Goal: Information Seeking & Learning: Compare options

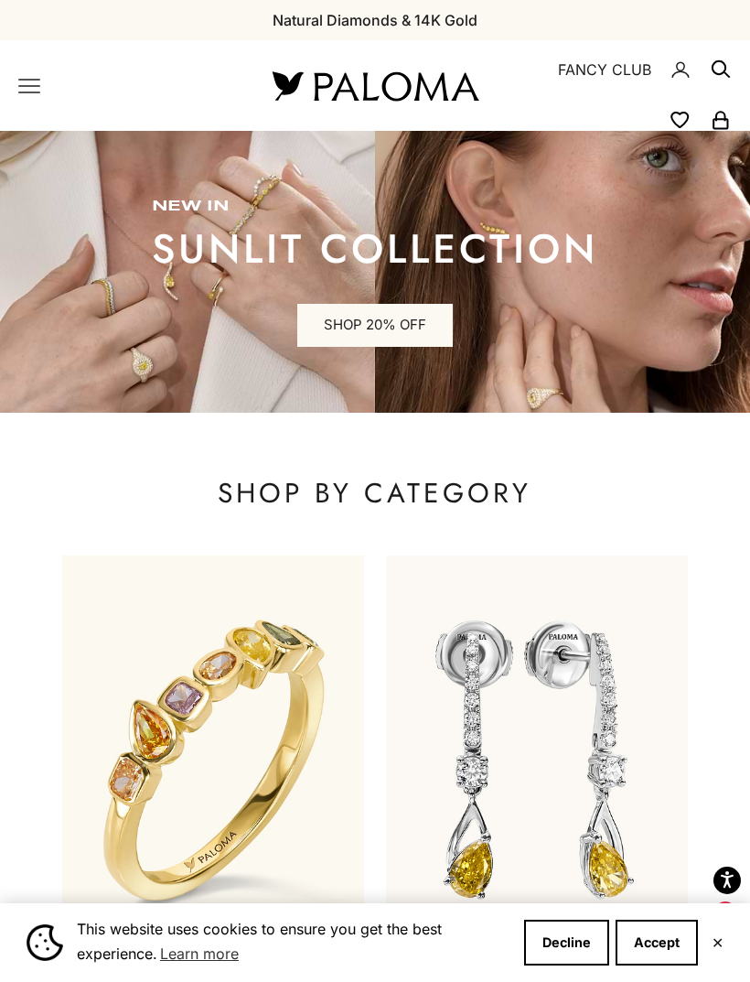
click at [563, 941] on button "Decline" at bounding box center [566, 942] width 85 height 46
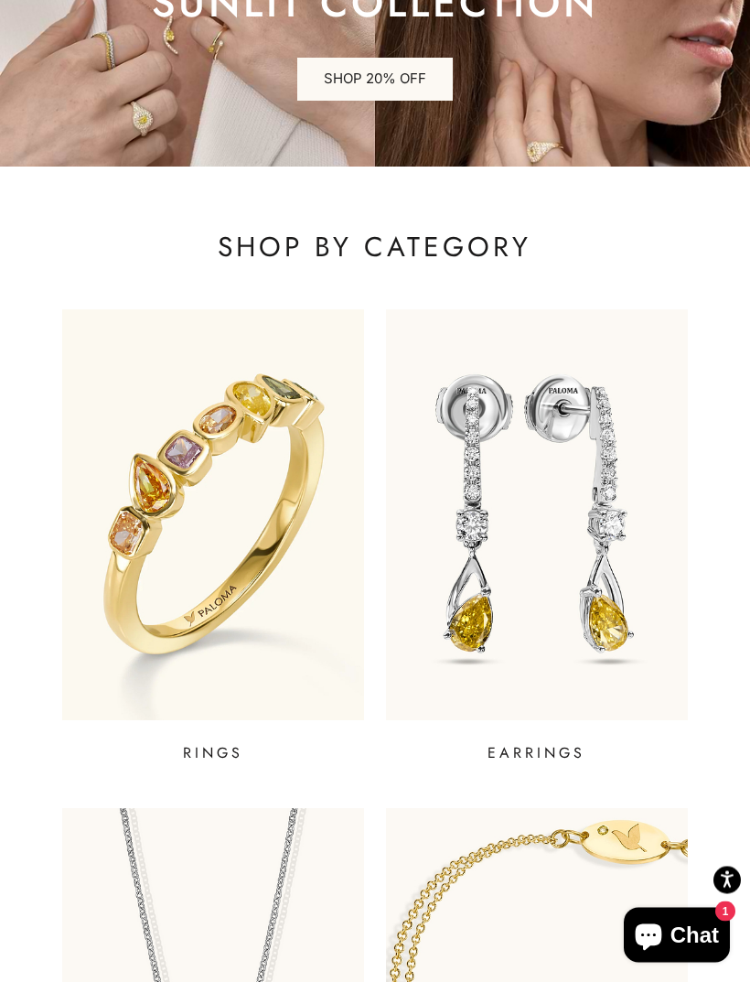
scroll to position [246, 0]
click at [644, 574] on img at bounding box center [537, 514] width 302 height 410
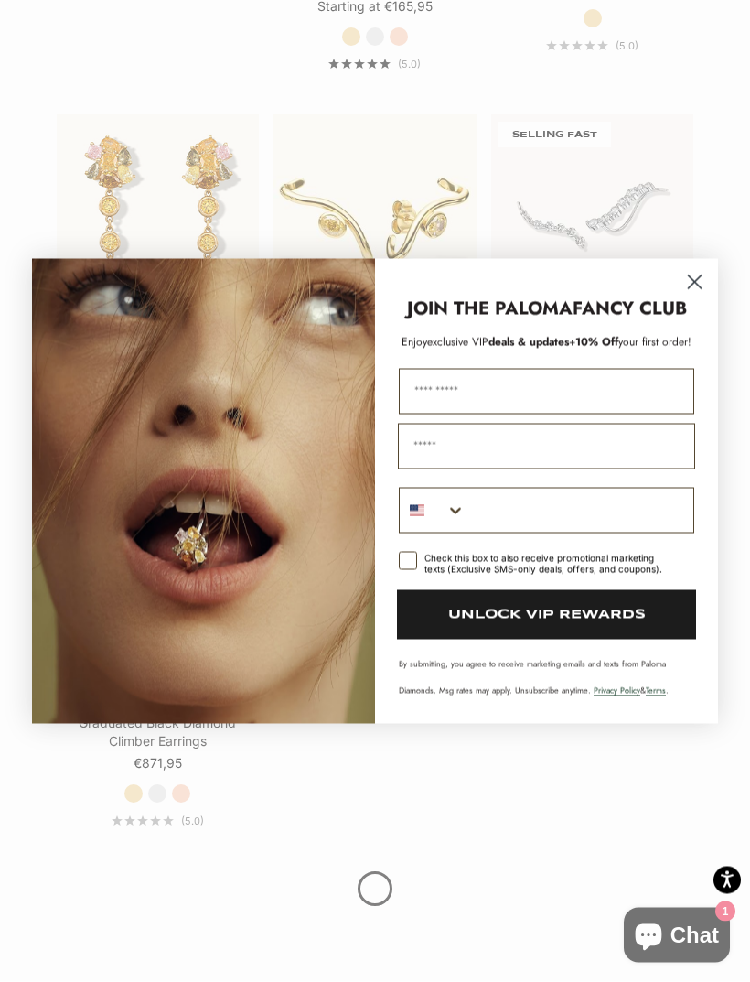
scroll to position [2146, 0]
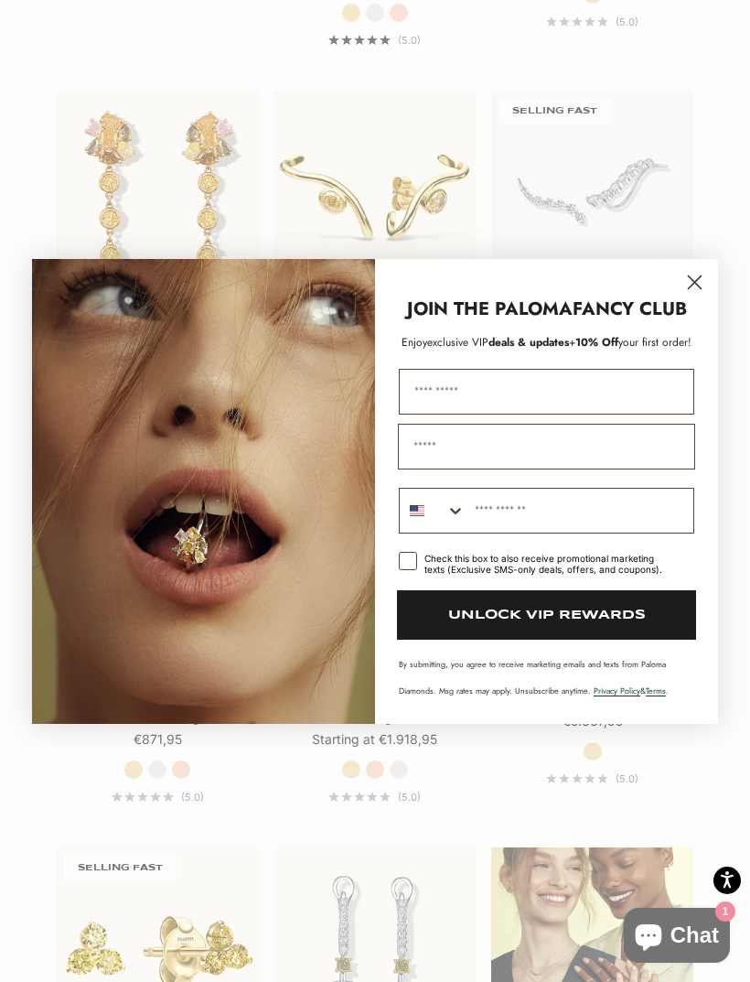
click at [694, 296] on circle "Close dialog" at bounding box center [695, 281] width 30 height 30
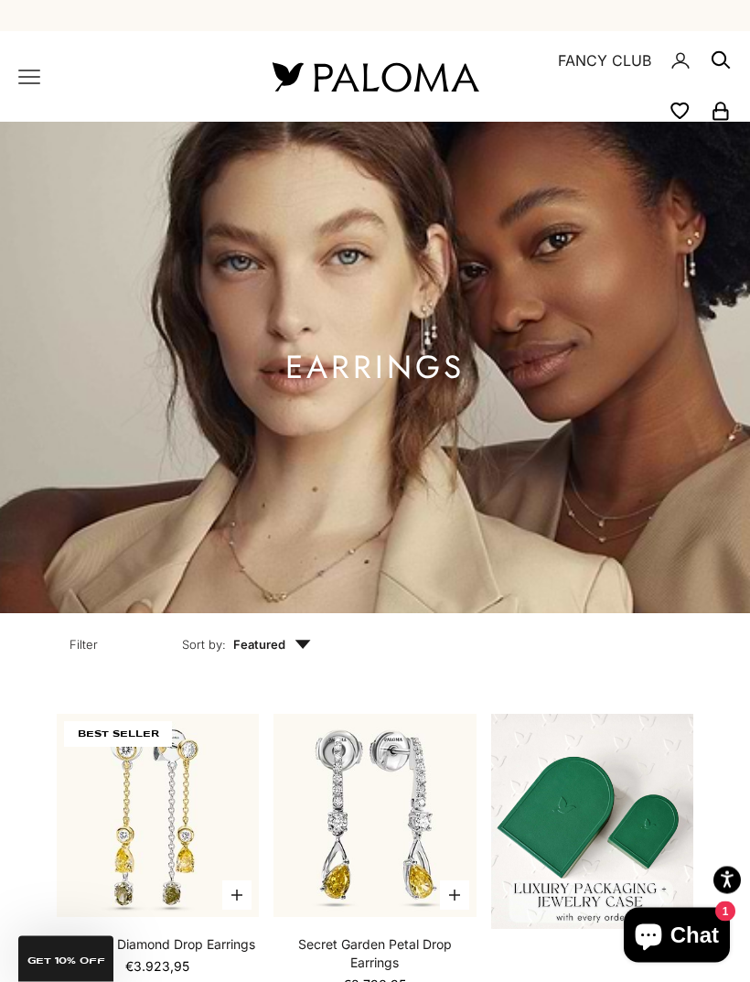
scroll to position [0, 0]
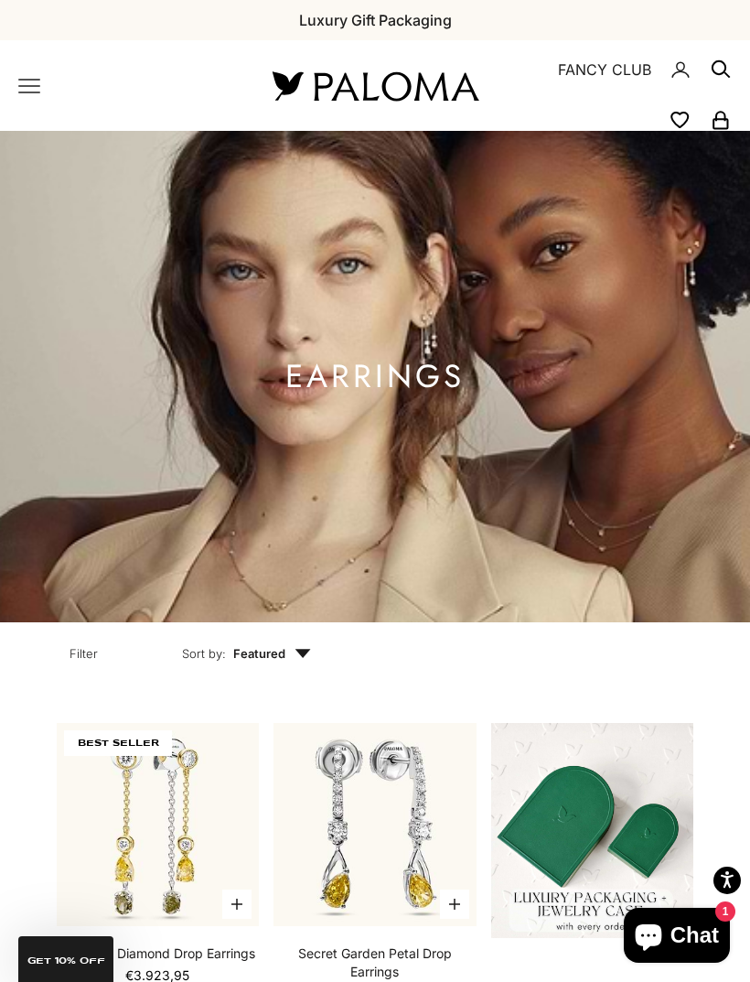
click at [29, 76] on icon "Primary navigation" at bounding box center [29, 86] width 22 height 22
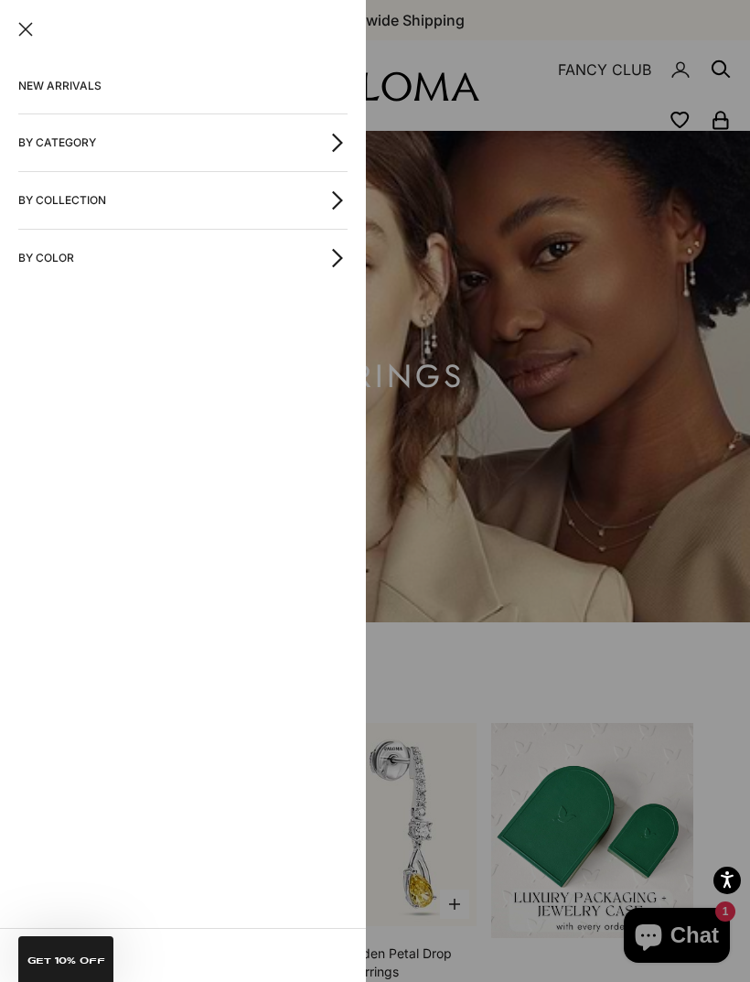
click at [29, 151] on button "By Category" at bounding box center [182, 142] width 329 height 57
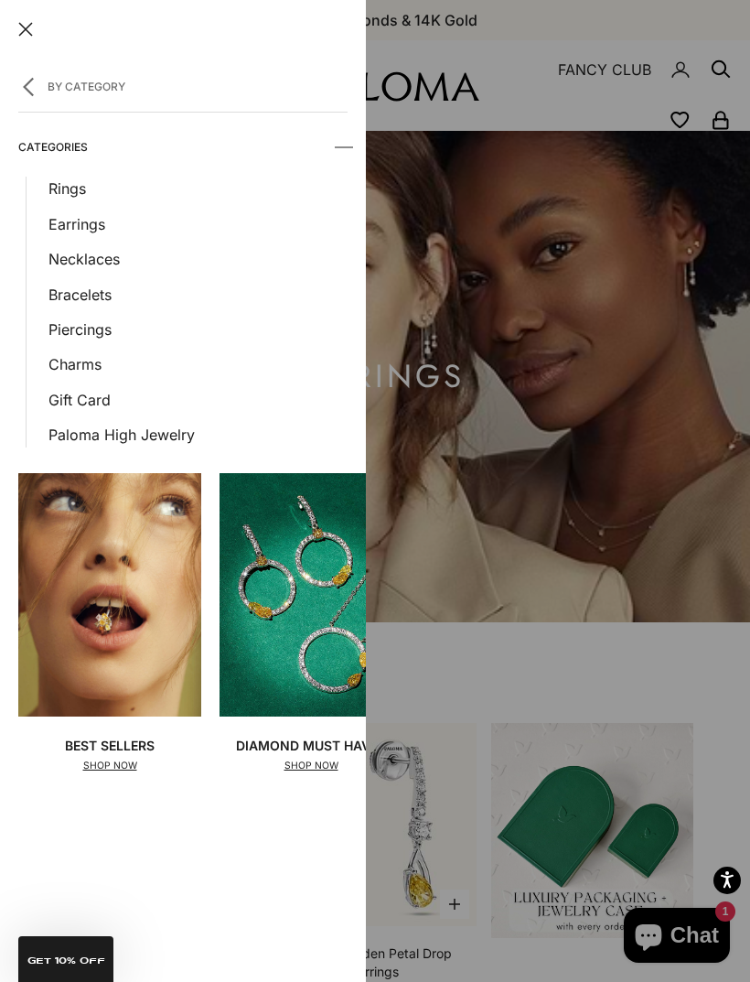
click at [67, 194] on link "Rings" at bounding box center [197, 189] width 299 height 24
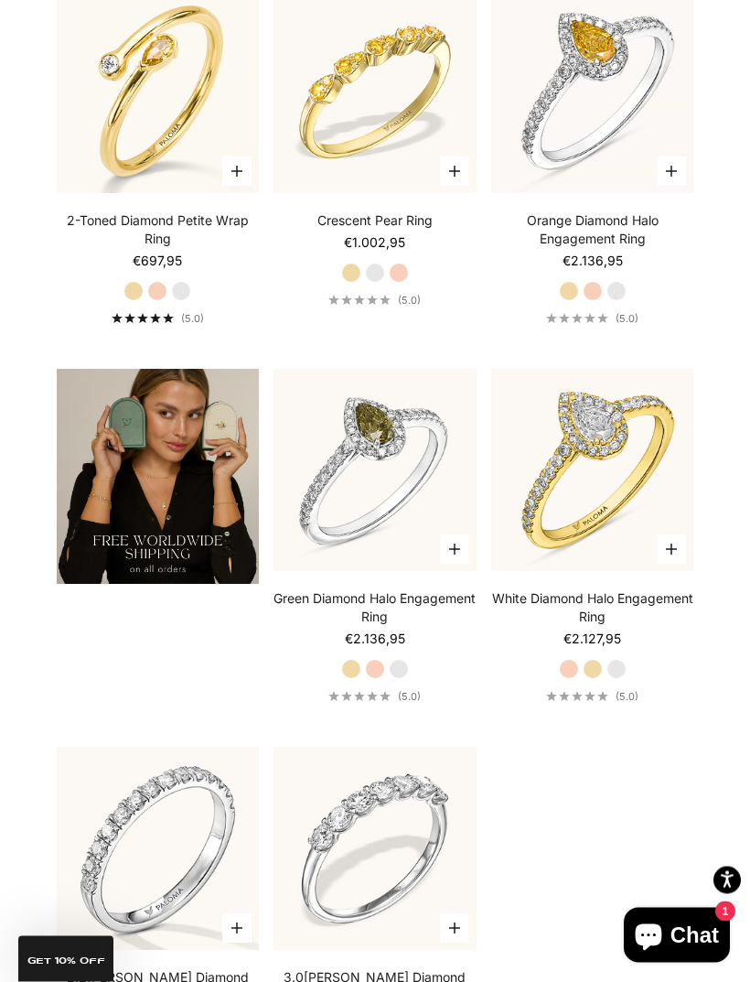
scroll to position [3687, 0]
click at [597, 511] on img at bounding box center [592, 470] width 223 height 223
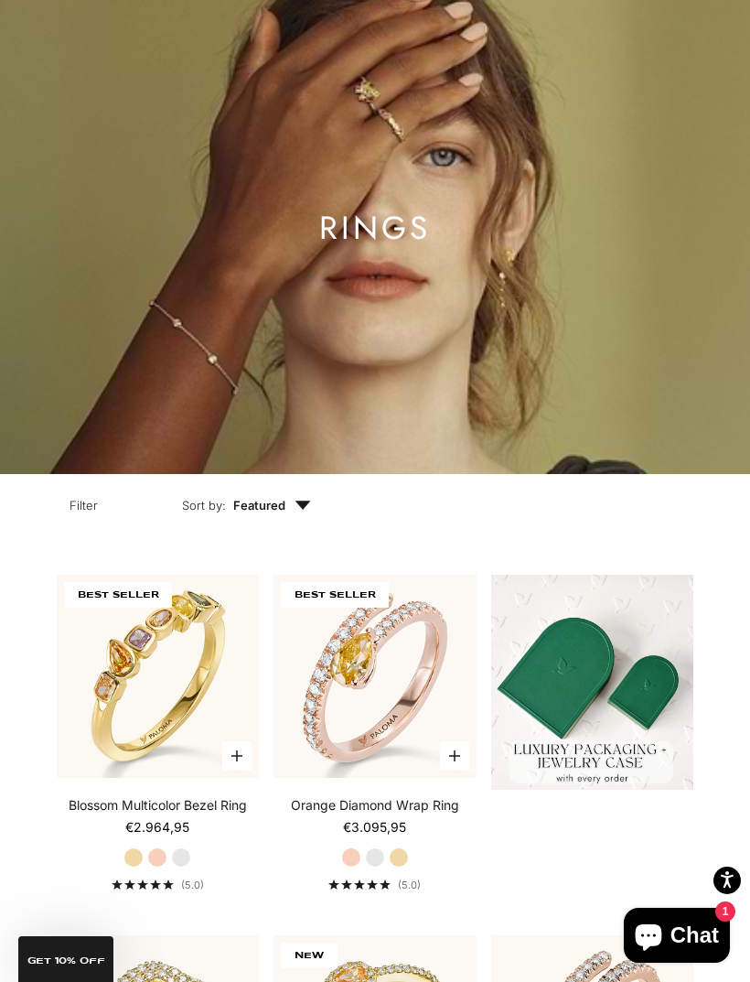
scroll to position [0, 0]
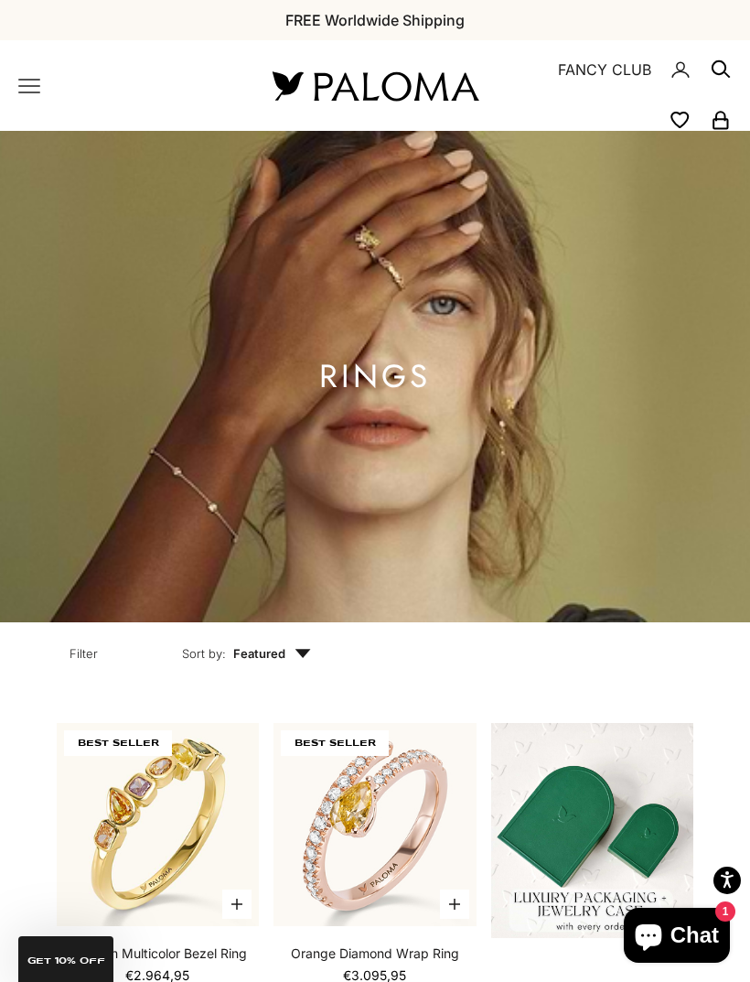
click at [24, 82] on icon "Primary navigation" at bounding box center [29, 86] width 22 height 22
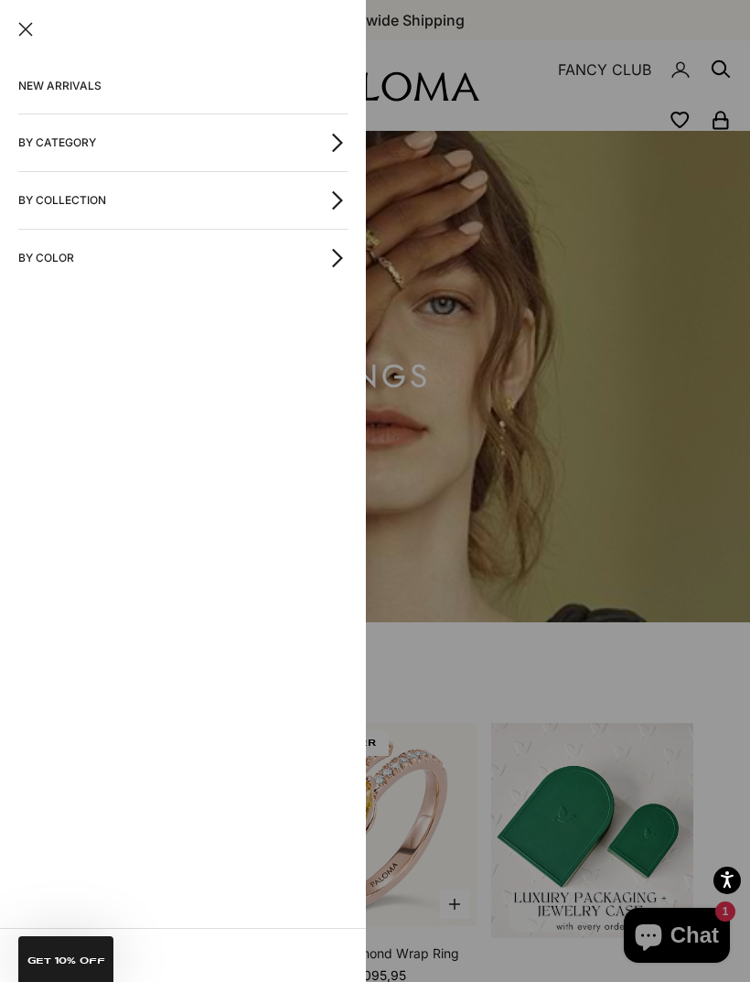
click at [35, 163] on button "By Category" at bounding box center [182, 142] width 329 height 57
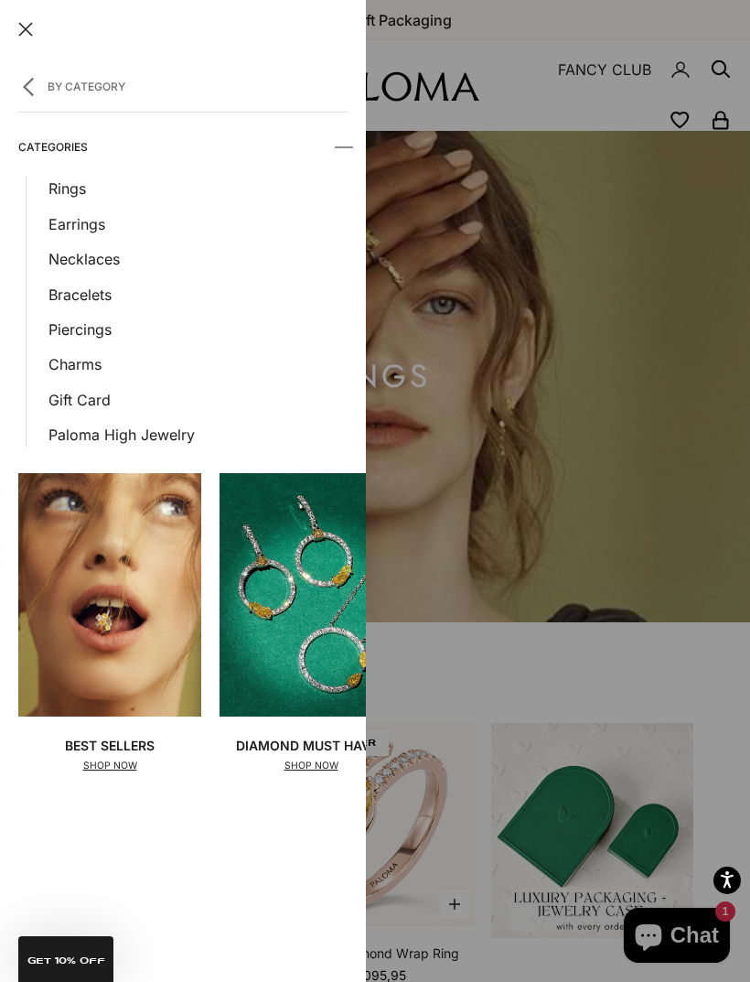
click at [67, 265] on link "Necklaces" at bounding box center [197, 259] width 299 height 24
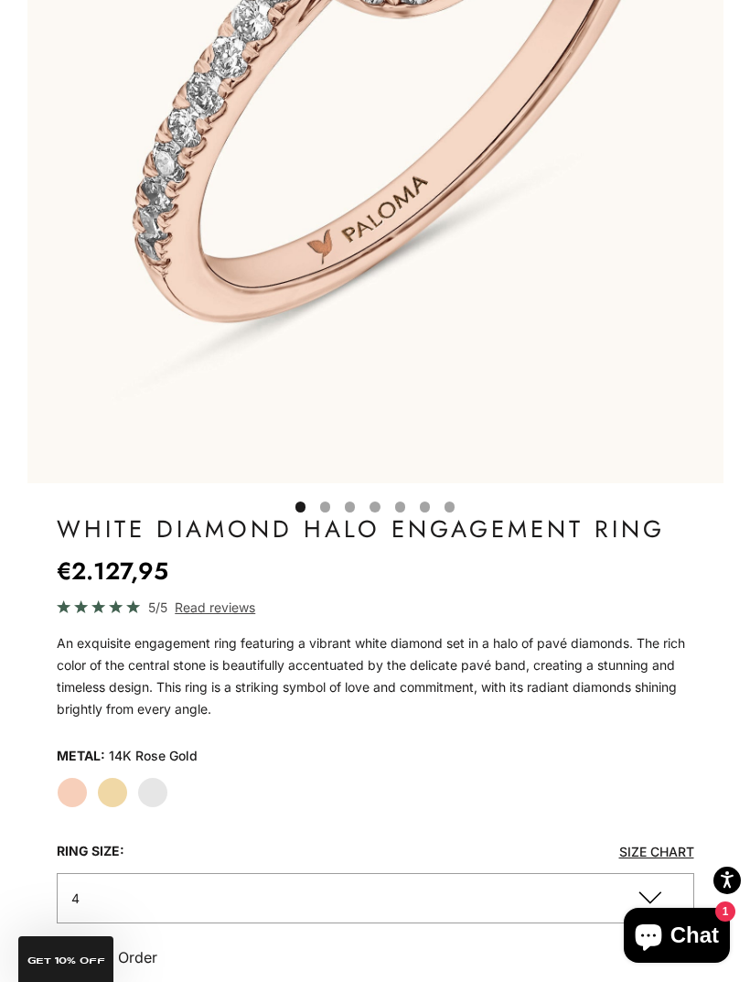
scroll to position [612, 0]
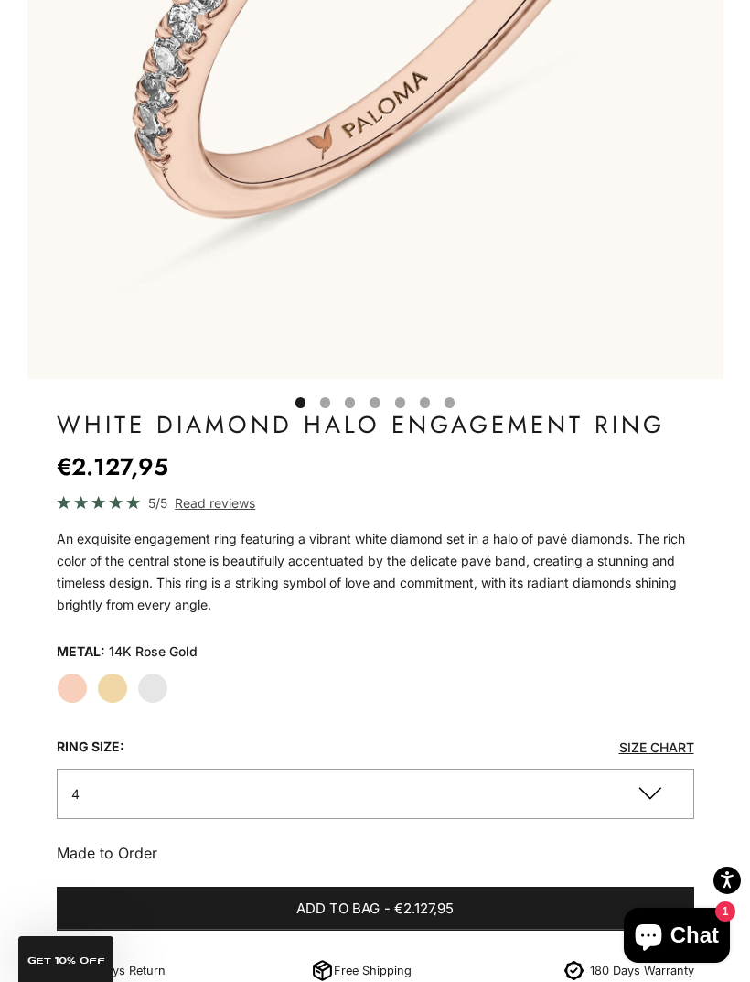
click at [113, 690] on label "Yellow Gold" at bounding box center [112, 687] width 31 height 31
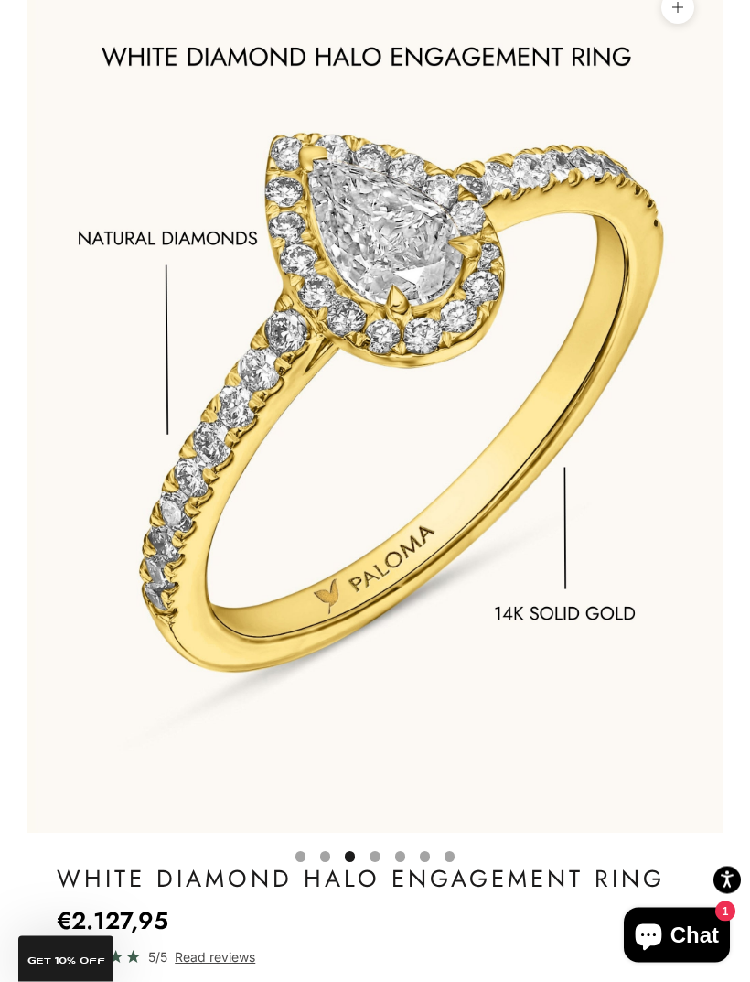
scroll to position [153, 0]
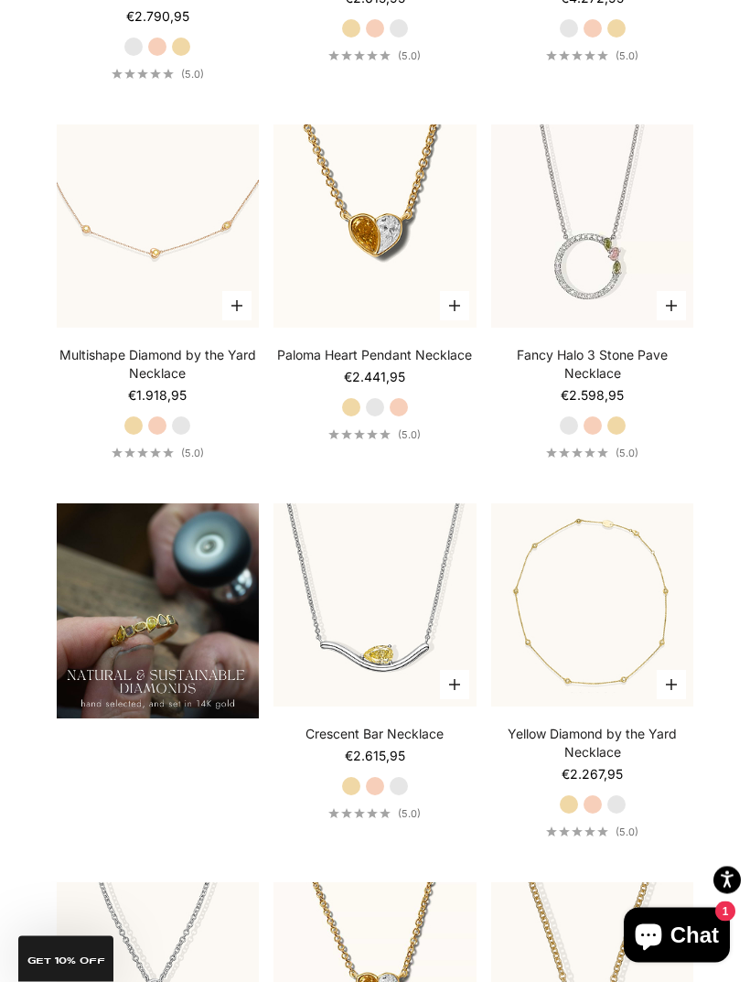
scroll to position [1354, 0]
click at [399, 280] on img at bounding box center [374, 226] width 223 height 223
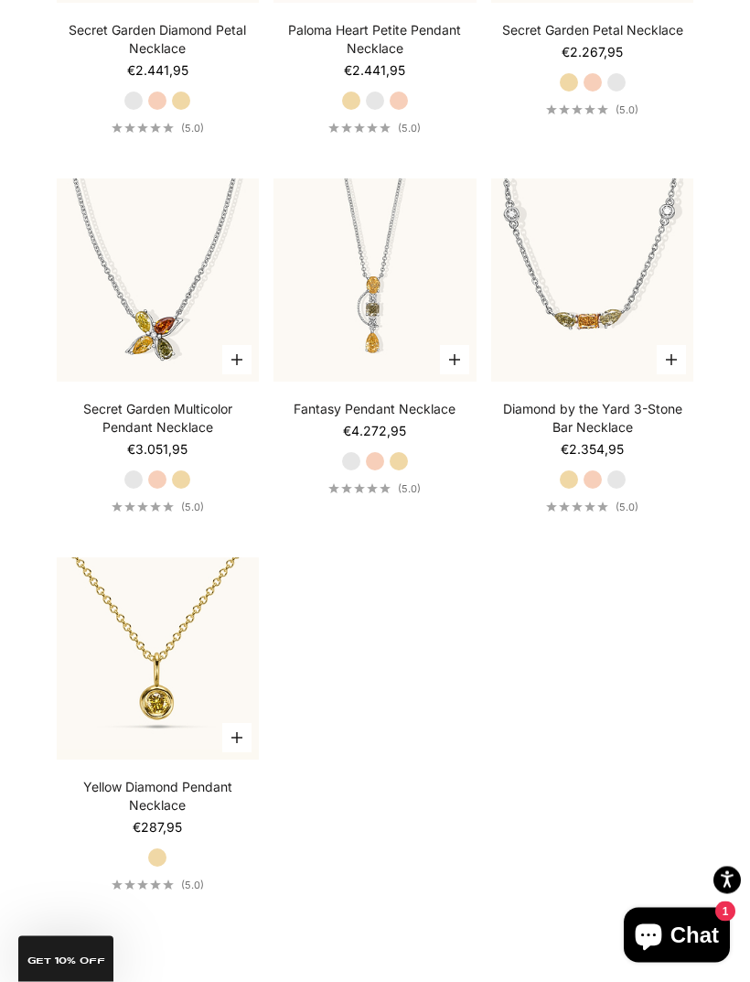
scroll to position [2703, 0]
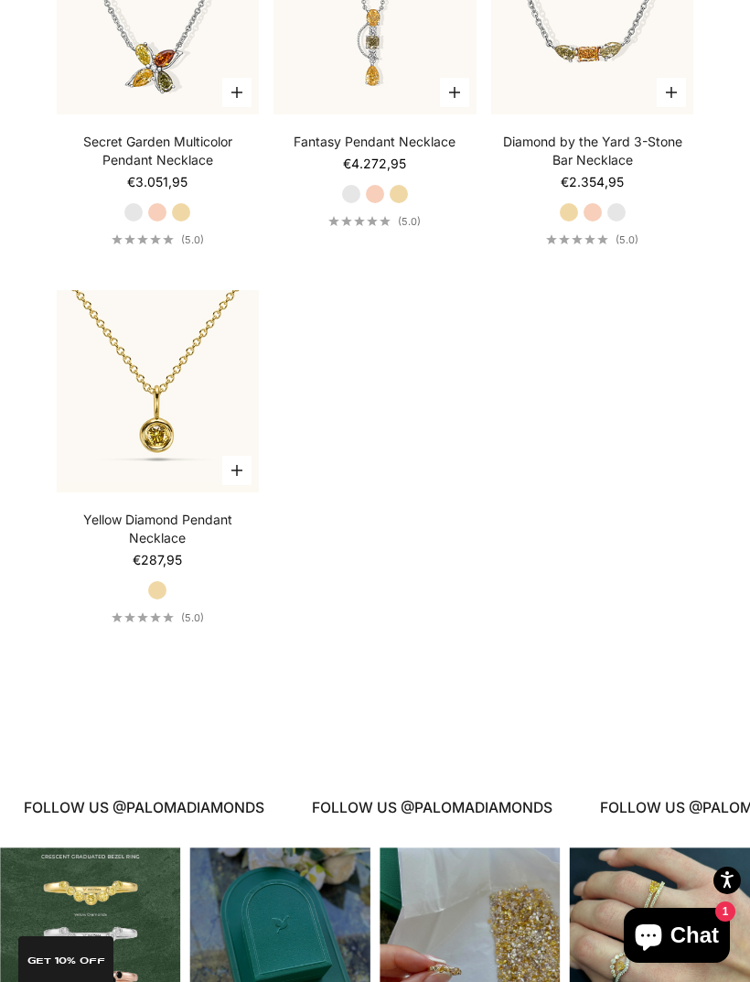
click at [102, 401] on img at bounding box center [157, 391] width 223 height 223
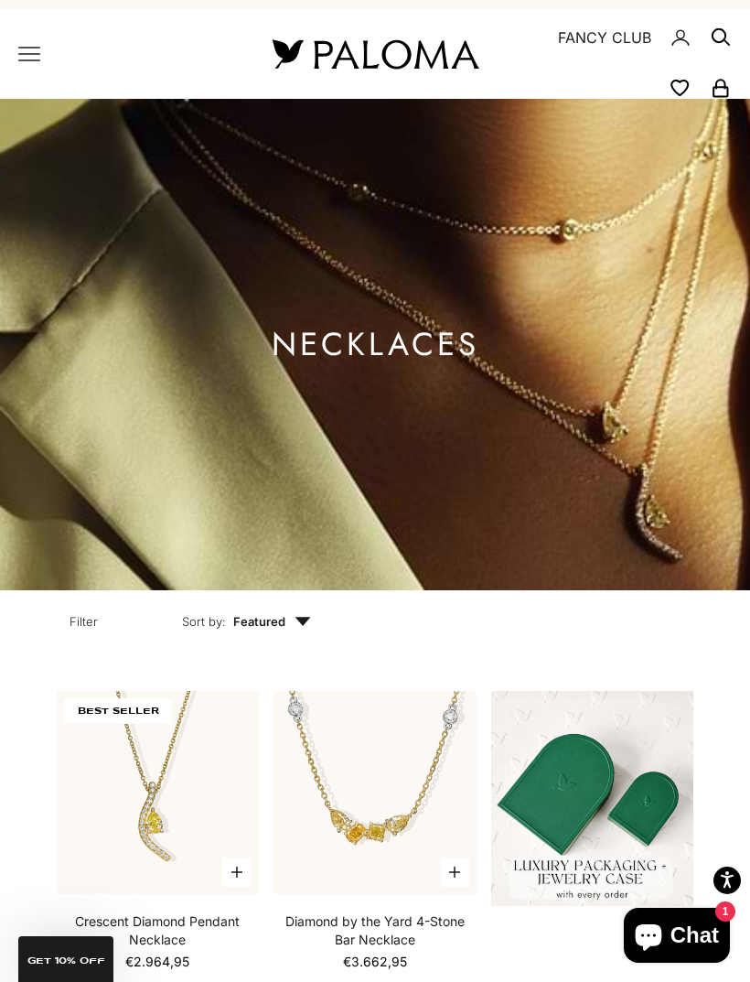
scroll to position [0, 0]
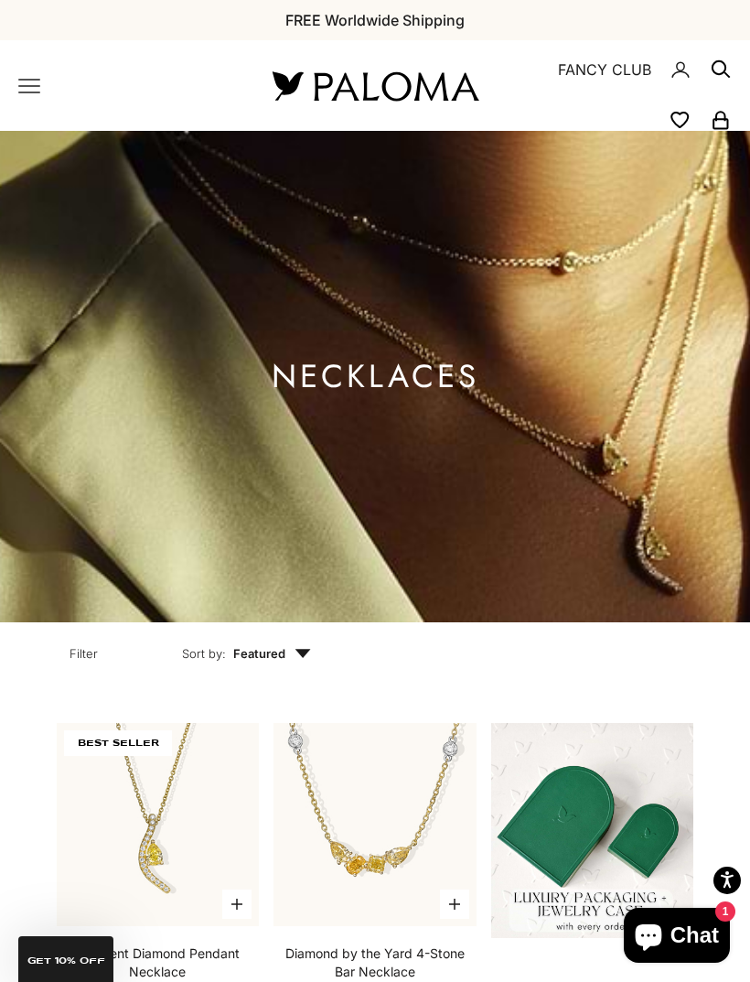
click at [27, 93] on icon "Primary navigation" at bounding box center [29, 86] width 22 height 22
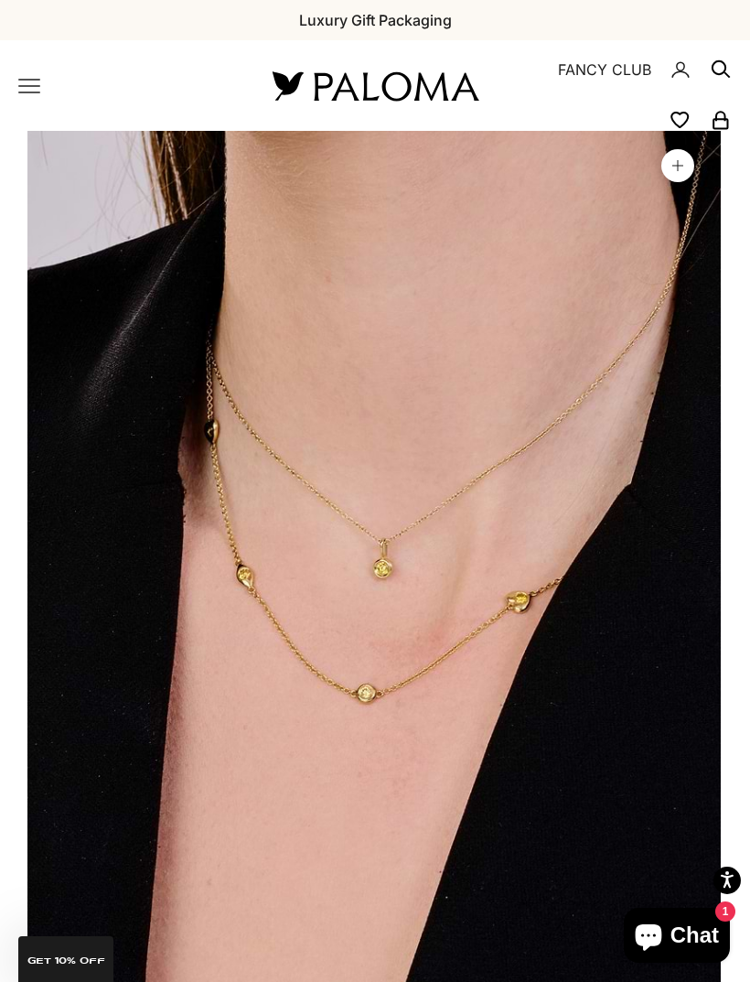
scroll to position [0, 2156]
